Goal: Task Accomplishment & Management: Manage account settings

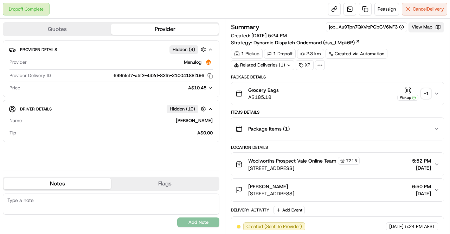
click at [422, 28] on button "View Map" at bounding box center [426, 27] width 36 height 10
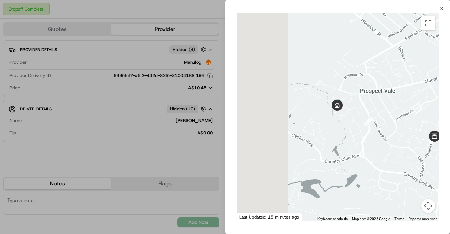
drag, startPoint x: 269, startPoint y: 96, endPoint x: 349, endPoint y: 124, distance: 84.9
click at [349, 124] on div at bounding box center [338, 117] width 202 height 208
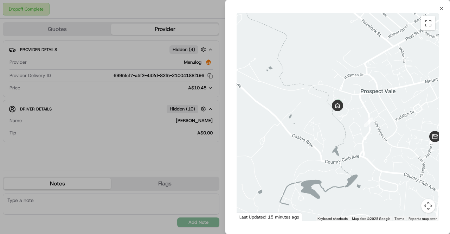
click at [427, 206] on button "Map camera controls" at bounding box center [428, 206] width 14 height 14
click at [409, 168] on button "Zoom in" at bounding box center [411, 170] width 14 height 14
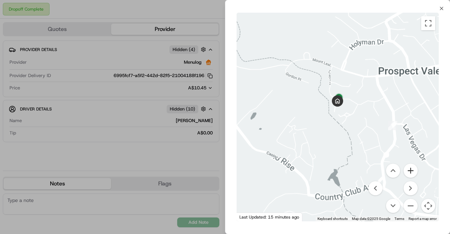
click at [409, 168] on button "Zoom in" at bounding box center [411, 170] width 14 height 14
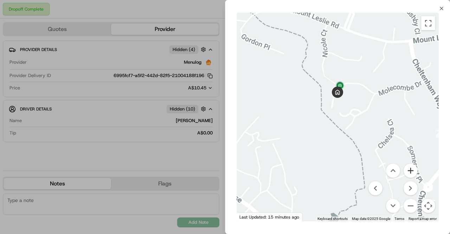
click at [409, 168] on button "Zoom in" at bounding box center [411, 170] width 14 height 14
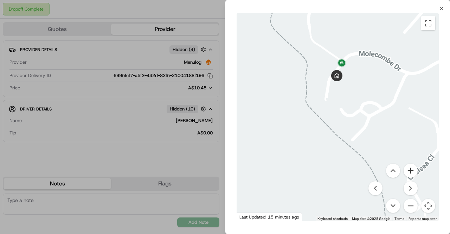
click at [409, 168] on button "Zoom in" at bounding box center [411, 170] width 14 height 14
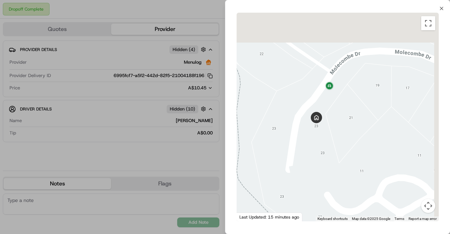
drag, startPoint x: 350, startPoint y: 62, endPoint x: 331, endPoint y: 163, distance: 103.3
click at [331, 163] on div at bounding box center [338, 117] width 202 height 208
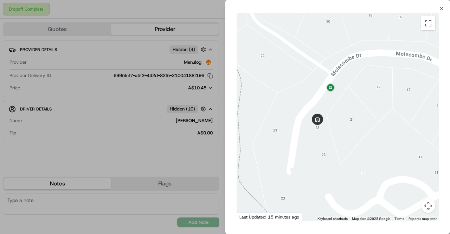
click at [427, 209] on button "Map camera controls" at bounding box center [428, 206] width 14 height 14
click at [410, 172] on button "Zoom in" at bounding box center [411, 170] width 14 height 14
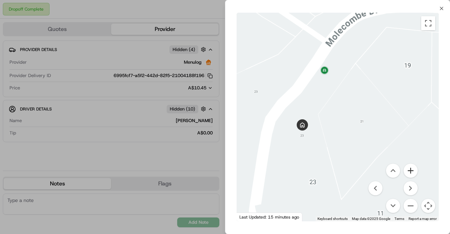
click at [410, 172] on button "Zoom in" at bounding box center [411, 170] width 14 height 14
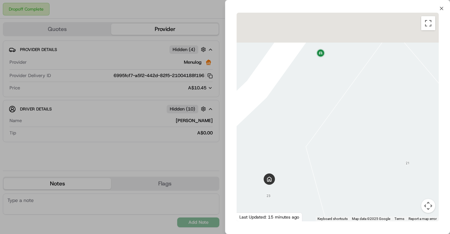
drag, startPoint x: 339, startPoint y: 95, endPoint x: 367, endPoint y: 158, distance: 69.7
click at [367, 158] on div at bounding box center [338, 117] width 202 height 208
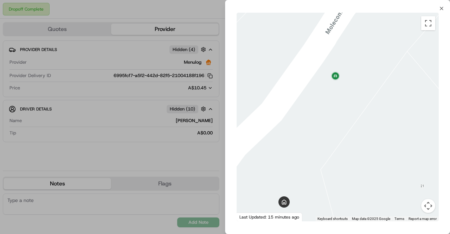
click at [103, 97] on div at bounding box center [225, 117] width 450 height 234
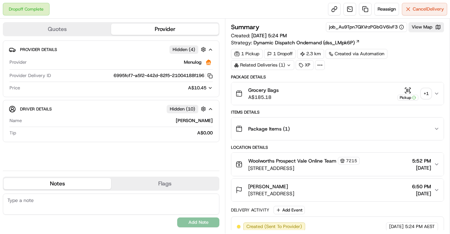
click at [424, 93] on div "+ 1" at bounding box center [426, 94] width 10 height 10
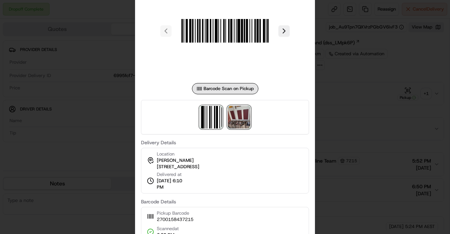
click at [239, 116] on img at bounding box center [239, 117] width 22 height 22
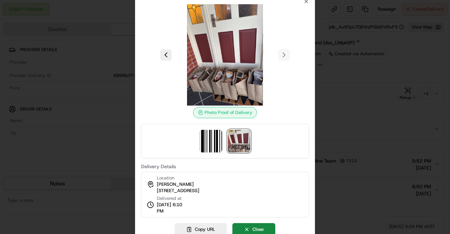
drag, startPoint x: 155, startPoint y: 191, endPoint x: 270, endPoint y: 197, distance: 115.1
click at [270, 197] on div "Location Thelma Kiernan 23 Molecombe Dr, U 7, Prospect Vale, TAS 7250, AU Deliv…" at bounding box center [225, 195] width 168 height 46
copy span "23 Molecombe Dr, U 7, Prospect Vale, TAS 7250, AU"
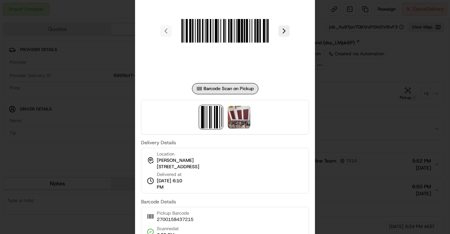
click at [403, 118] on div at bounding box center [225, 117] width 450 height 234
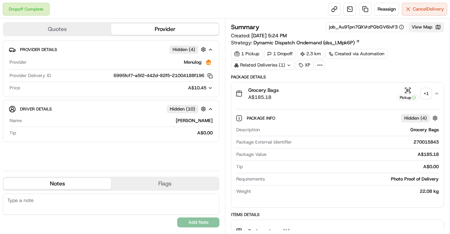
click at [423, 28] on button "View Map" at bounding box center [426, 27] width 36 height 10
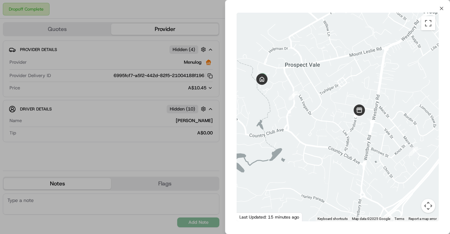
click at [201, 122] on div at bounding box center [225, 117] width 450 height 234
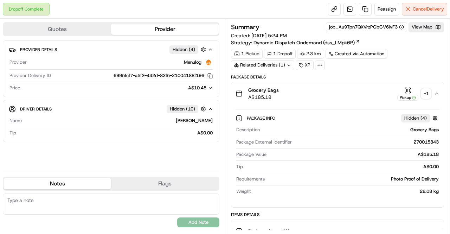
click at [428, 89] on div "+ 1" at bounding box center [426, 94] width 10 height 10
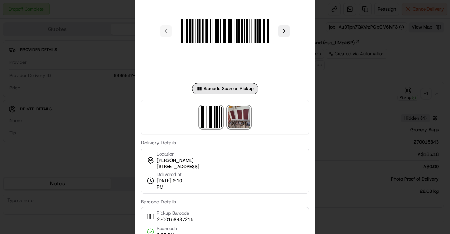
click at [238, 116] on img at bounding box center [239, 117] width 22 height 22
click at [361, 86] on div at bounding box center [225, 117] width 450 height 234
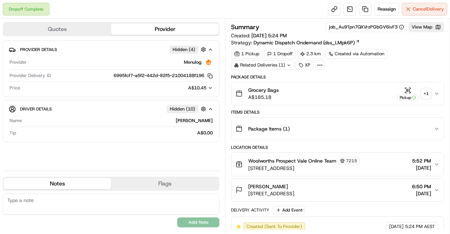
click at [226, 102] on div "Summary job_Au9Tpn7QXVrzPGbGV6ivF3 View Map Created: 18/09/2025 5:24 PM Strateg…" at bounding box center [337, 126] width 225 height 215
click at [225, 97] on div "Quotes Provider Provider Details Hidden ( 4 ) Provider Menulog Provider Deliver…" at bounding box center [112, 126] width 225 height 215
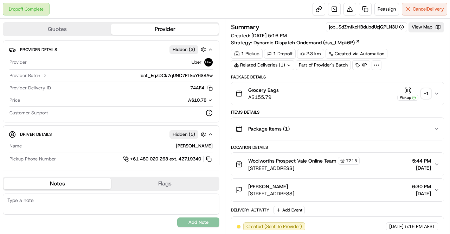
click at [432, 100] on button "Grocery Bags A$155.79 Pickup + 1" at bounding box center [337, 93] width 212 height 22
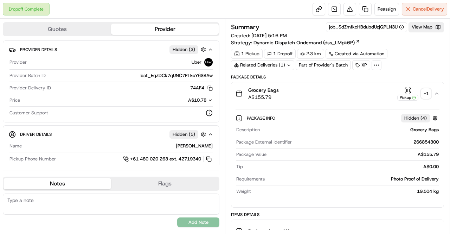
click at [426, 91] on div "+ 1" at bounding box center [426, 94] width 10 height 10
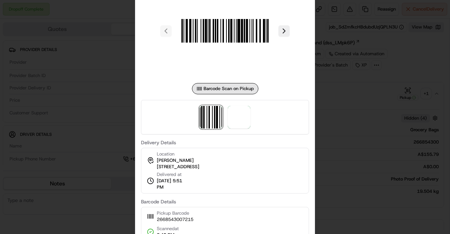
click at [243, 128] on div at bounding box center [225, 117] width 168 height 34
click at [240, 117] on span at bounding box center [239, 117] width 22 height 22
click at [77, 89] on div at bounding box center [225, 117] width 450 height 234
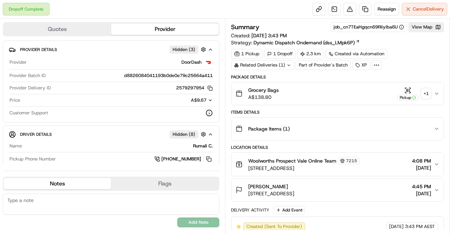
click at [429, 93] on div "+ 1" at bounding box center [426, 94] width 10 height 10
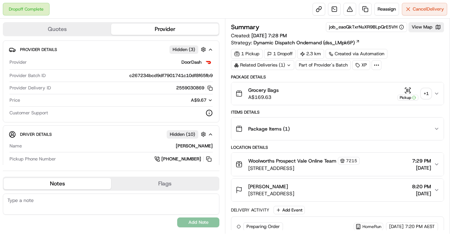
click at [429, 95] on div "+ 1" at bounding box center [426, 94] width 10 height 10
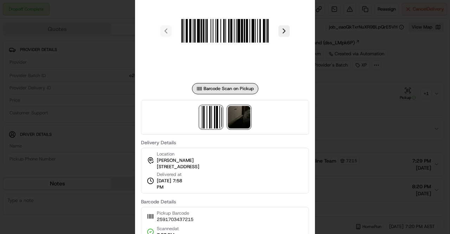
click at [242, 117] on img at bounding box center [239, 117] width 22 height 22
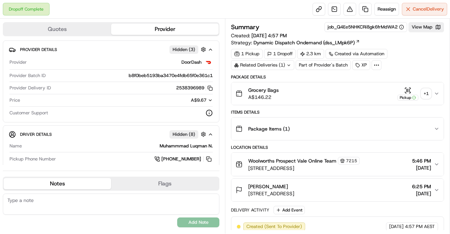
click at [427, 92] on div "+ 1" at bounding box center [426, 94] width 10 height 10
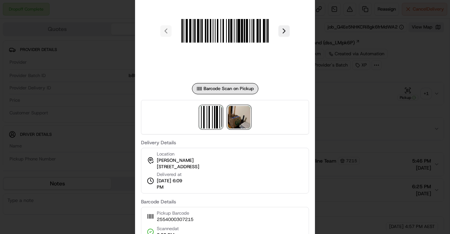
click at [236, 112] on img at bounding box center [239, 117] width 22 height 22
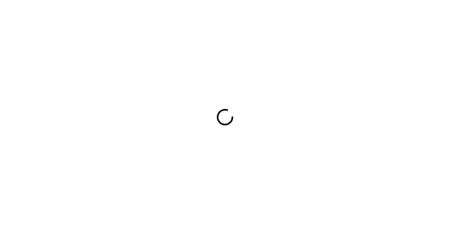
click at [224, 115] on icon at bounding box center [224, 116] width 23 height 23
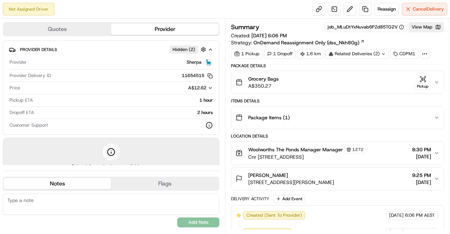
click at [226, 109] on div "Summary job_MLuDtYxNuvab6PZd85TG2V View Map Created: [DATE] 6:06 PM Strategy: O…" at bounding box center [337, 126] width 225 height 215
click at [312, 131] on div "Package Details Grocery Bags A$350.27 Pickup Items Details Package Items ( 1 ) …" at bounding box center [337, 152] width 213 height 179
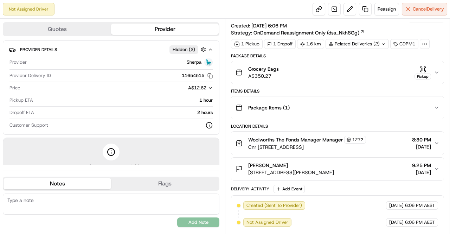
click at [224, 109] on div "Quotes Provider Provider Details Hidden ( 2 ) Provider Sherpa Provider Delivery…" at bounding box center [112, 126] width 225 height 215
click at [335, 121] on div "Package Details Grocery Bags A$350.27 Pickup Items Details Package Items ( 1 ) …" at bounding box center [337, 142] width 213 height 179
click at [331, 123] on div "Location Details" at bounding box center [337, 126] width 213 height 6
click at [332, 121] on div "Package Details Grocery Bags A$350.27 Pickup Items Details Package Items ( 1 ) …" at bounding box center [337, 142] width 213 height 179
click at [436, 145] on button "Woolworths The Ponds Manager Manager [STREET_ADDRESS] 8:30 PM [DATE]" at bounding box center [337, 142] width 212 height 23
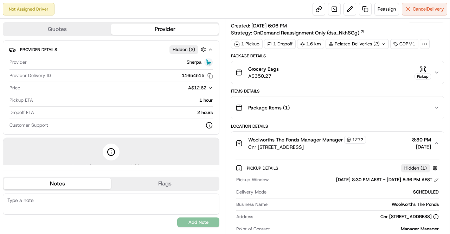
click at [436, 145] on button "Woolworths The Ponds Manager Manager [STREET_ADDRESS] 8:30 PM [DATE]" at bounding box center [337, 142] width 212 height 23
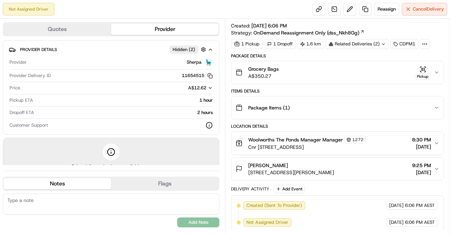
scroll to position [0, 0]
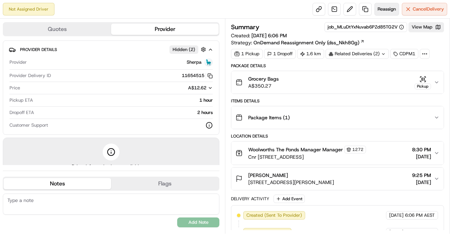
click at [386, 9] on span "Reassign" at bounding box center [387, 9] width 18 height 6
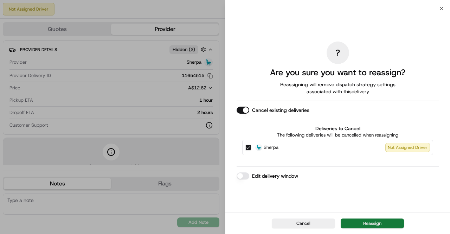
click at [380, 223] on button "Reassign" at bounding box center [372, 223] width 63 height 10
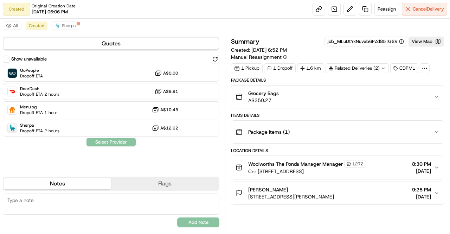
click at [429, 161] on span "8:30 PM" at bounding box center [421, 163] width 19 height 7
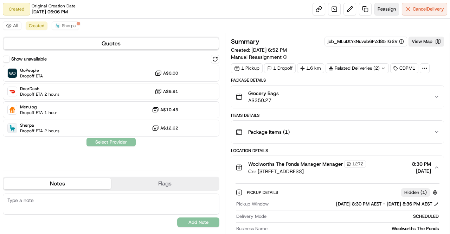
click at [392, 7] on span "Reassign" at bounding box center [387, 9] width 18 height 6
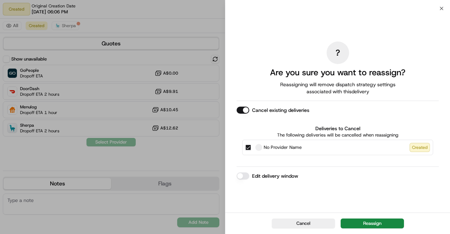
click at [243, 177] on button "Edit delivery window" at bounding box center [243, 175] width 13 height 7
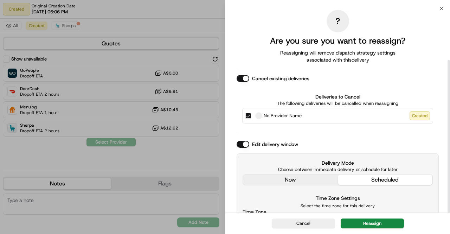
click at [278, 111] on div "? Are you sure you want to reassign? Reassigning will remove dispatch strategy …" at bounding box center [338, 145] width 202 height 271
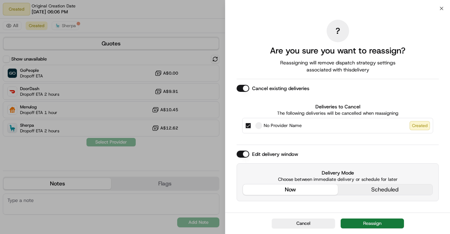
click at [383, 221] on button "Reassign" at bounding box center [372, 223] width 63 height 10
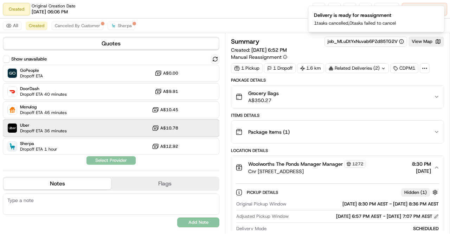
click at [100, 127] on div "Uber Dropoff ETA 36 minutes A$10.78" at bounding box center [111, 128] width 217 height 17
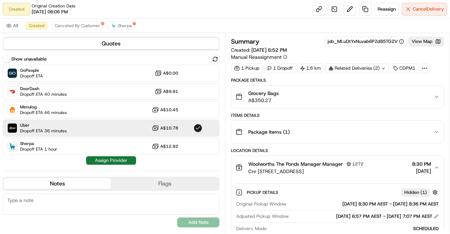
click at [112, 158] on button "Assign Provider" at bounding box center [111, 160] width 50 height 8
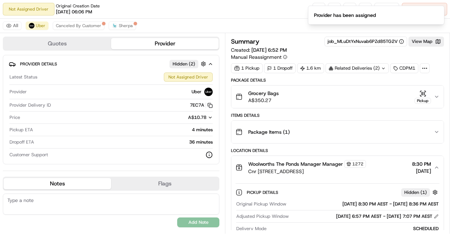
click at [336, 110] on div "Package Details Grocery Bags A$350.27 Pickup Items Details Package Items ( 1 ) …" at bounding box center [337, 237] width 213 height 320
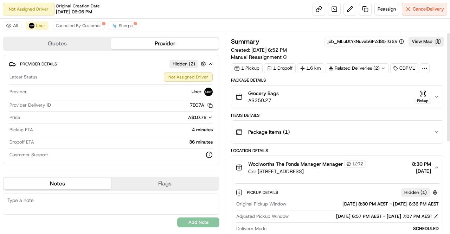
click at [361, 67] on div "Related Deliveries (2)" at bounding box center [357, 68] width 63 height 10
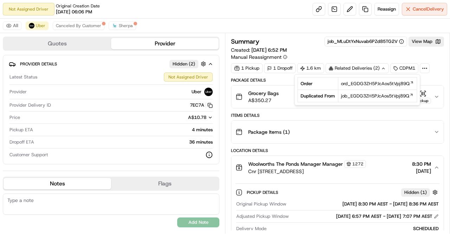
click at [361, 67] on div "Related Deliveries (2)" at bounding box center [357, 68] width 63 height 10
click at [361, 62] on div "Summary job_MLuDtYxNuvab6PZd85TG2V View Map Created: 18/09/2025 6:52 PM Manual …" at bounding box center [337, 55] width 213 height 37
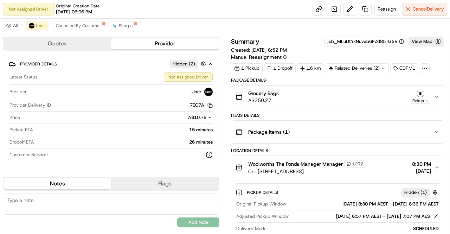
click at [371, 71] on div "Related Deliveries (2)" at bounding box center [357, 68] width 63 height 10
click at [303, 40] on div "Summary job_MLuDtYxNuvab6PZd85TG2V View Map" at bounding box center [337, 42] width 213 height 10
click at [317, 7] on link at bounding box center [319, 9] width 13 height 13
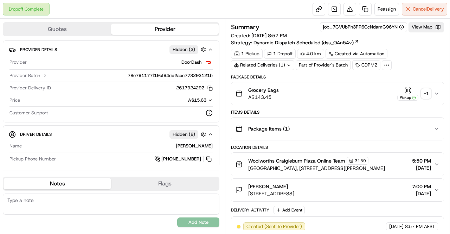
click at [0, 90] on div "Quotes Provider Provider Details Hidden ( 3 ) Provider DoorDash Provider Batch …" at bounding box center [112, 126] width 225 height 215
